Goal: Task Accomplishment & Management: Manage account settings

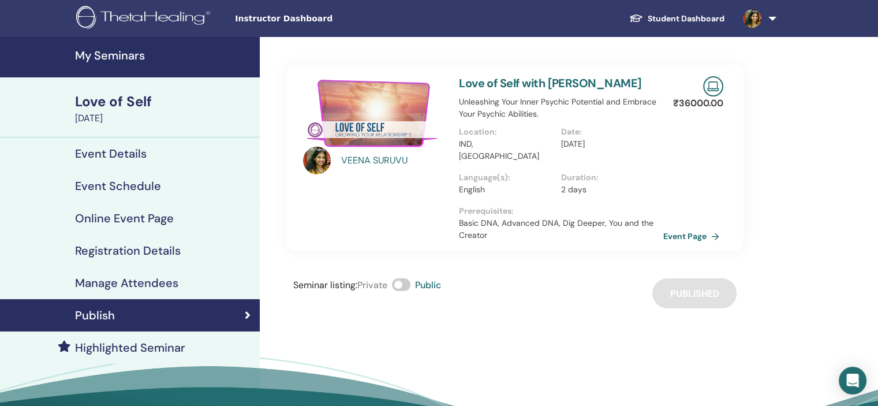
click at [139, 49] on h4 "My Seminars" at bounding box center [164, 56] width 178 height 14
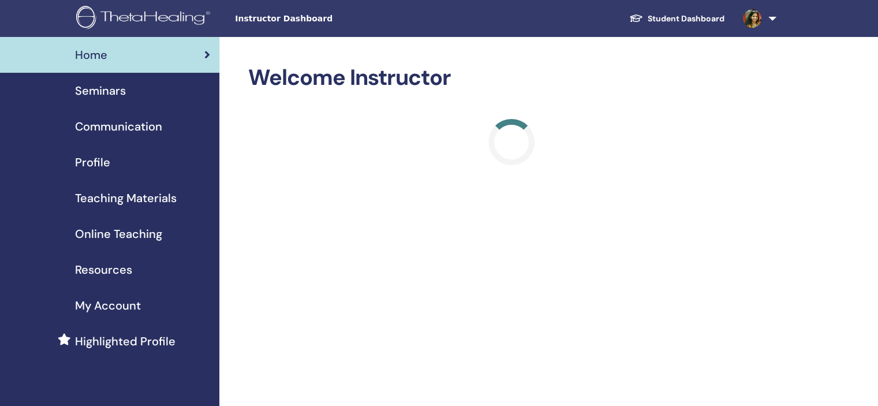
click at [143, 94] on div "Seminars" at bounding box center [109, 90] width 201 height 17
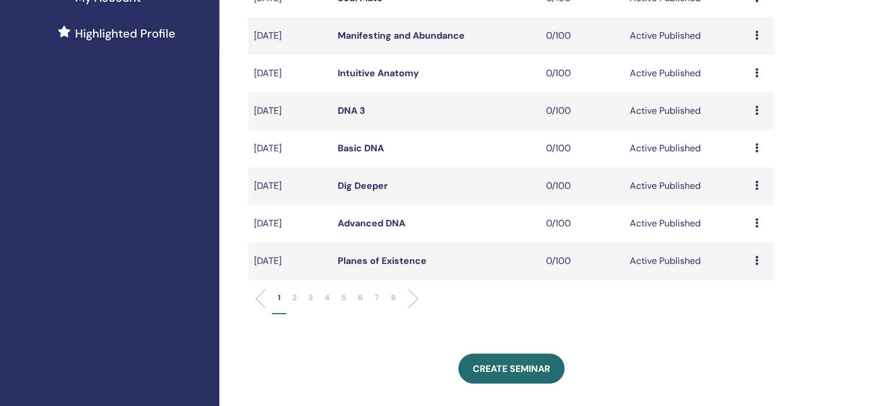
scroll to position [347, 0]
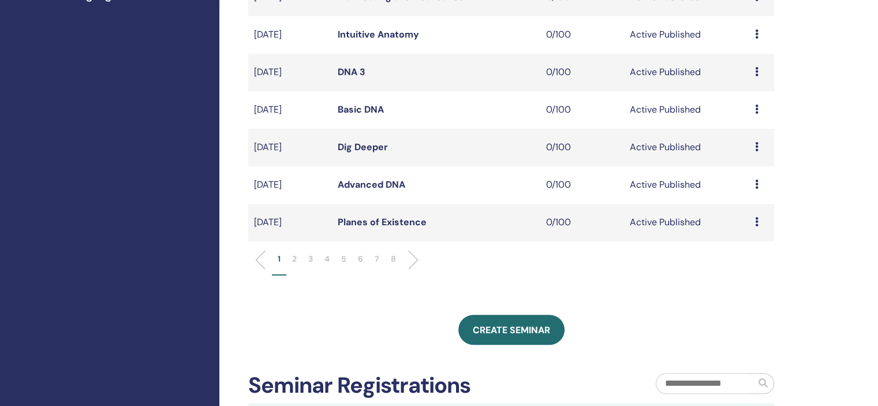
click at [349, 256] on li "5" at bounding box center [344, 264] width 17 height 23
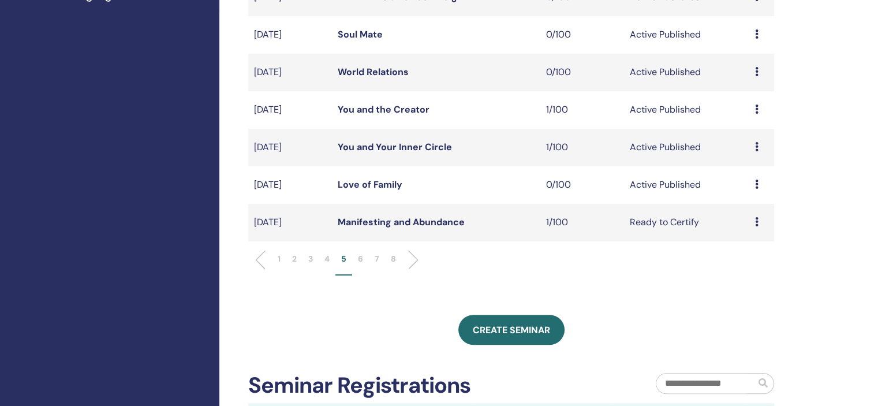
scroll to position [231, 0]
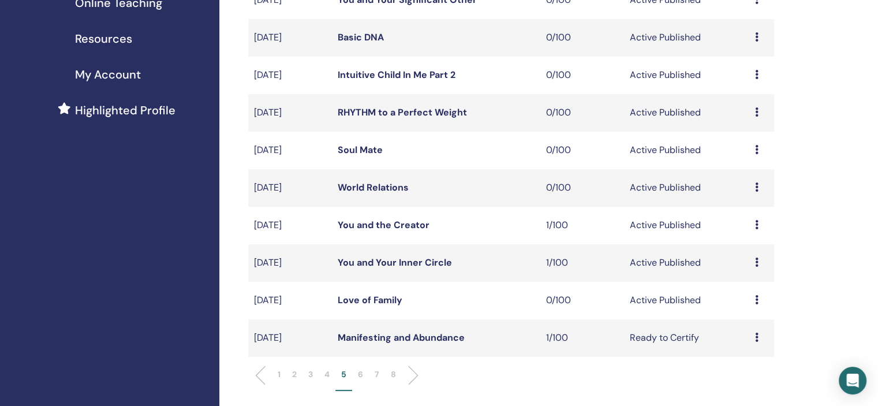
click at [359, 378] on p "6" at bounding box center [360, 374] width 5 height 12
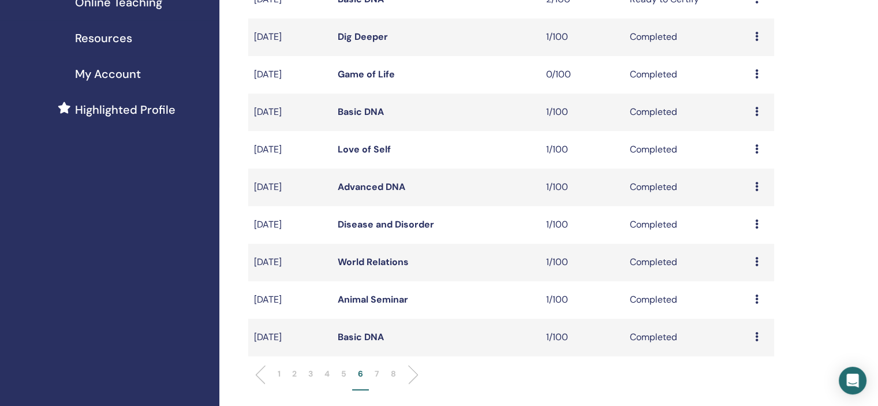
scroll to position [289, 0]
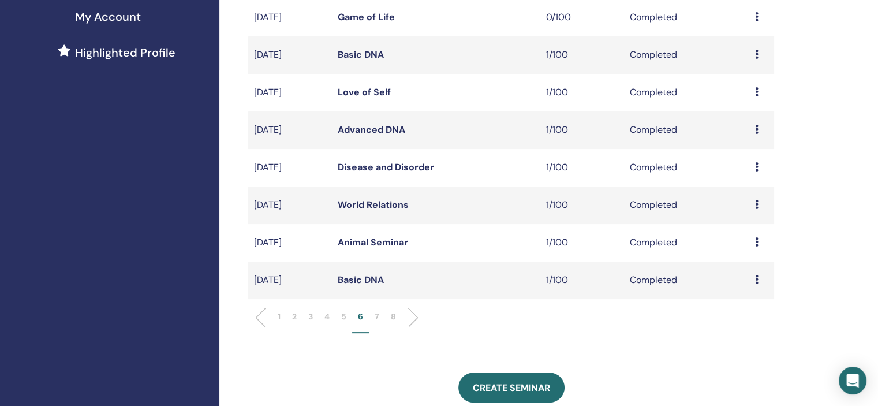
click at [755, 166] on icon at bounding box center [756, 166] width 3 height 9
click at [746, 197] on link "Attendees" at bounding box center [747, 193] width 44 height 12
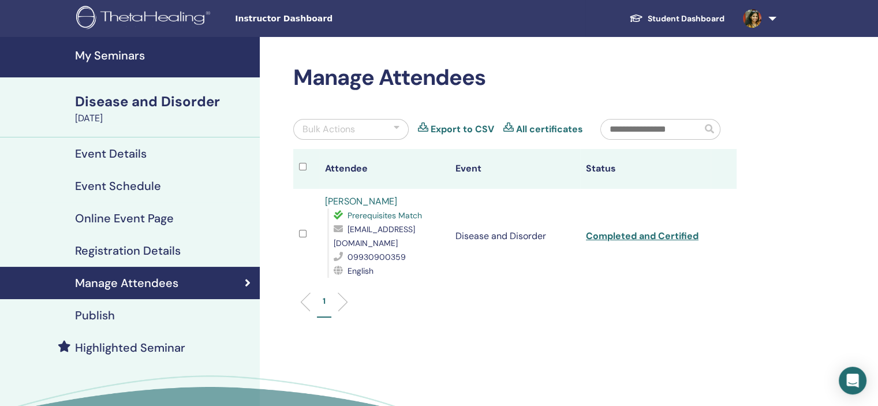
click at [359, 203] on link "[PERSON_NAME]" at bounding box center [361, 201] width 72 height 12
click at [359, 196] on link "[PERSON_NAME]" at bounding box center [361, 201] width 72 height 12
